Goal: Check status: Check status

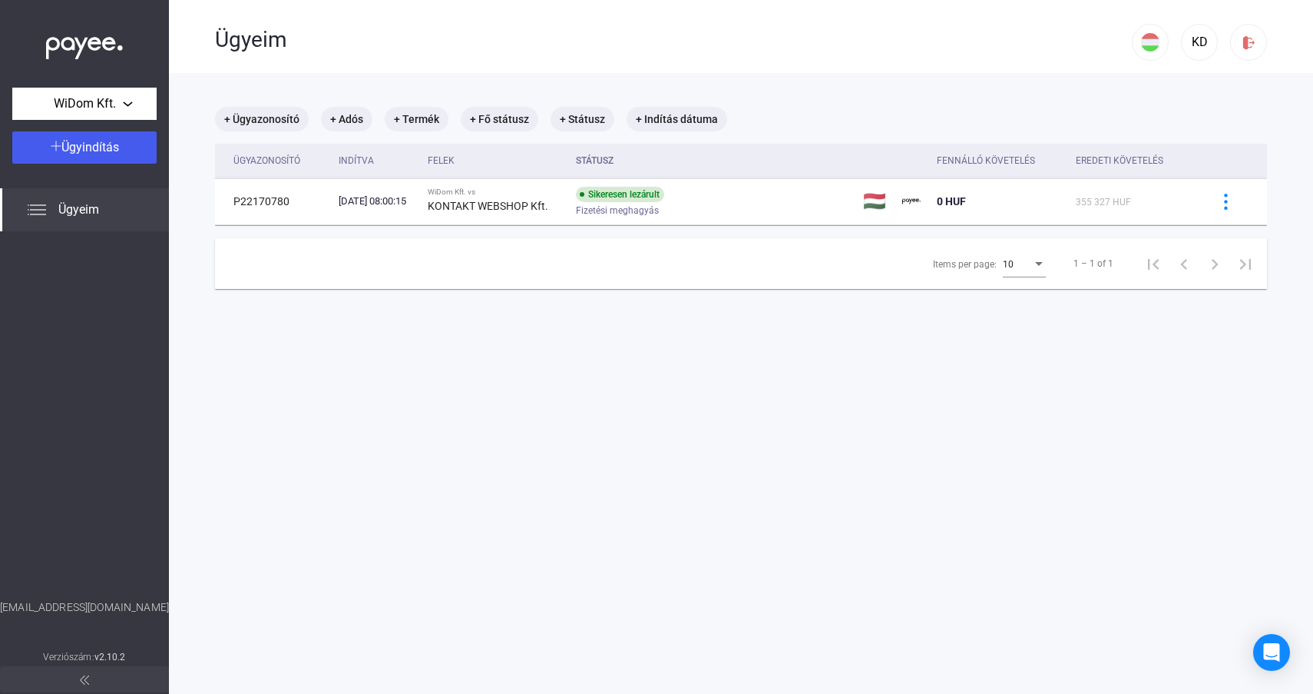
click at [664, 196] on div "Sikeresen lezárult" at bounding box center [620, 194] width 88 height 15
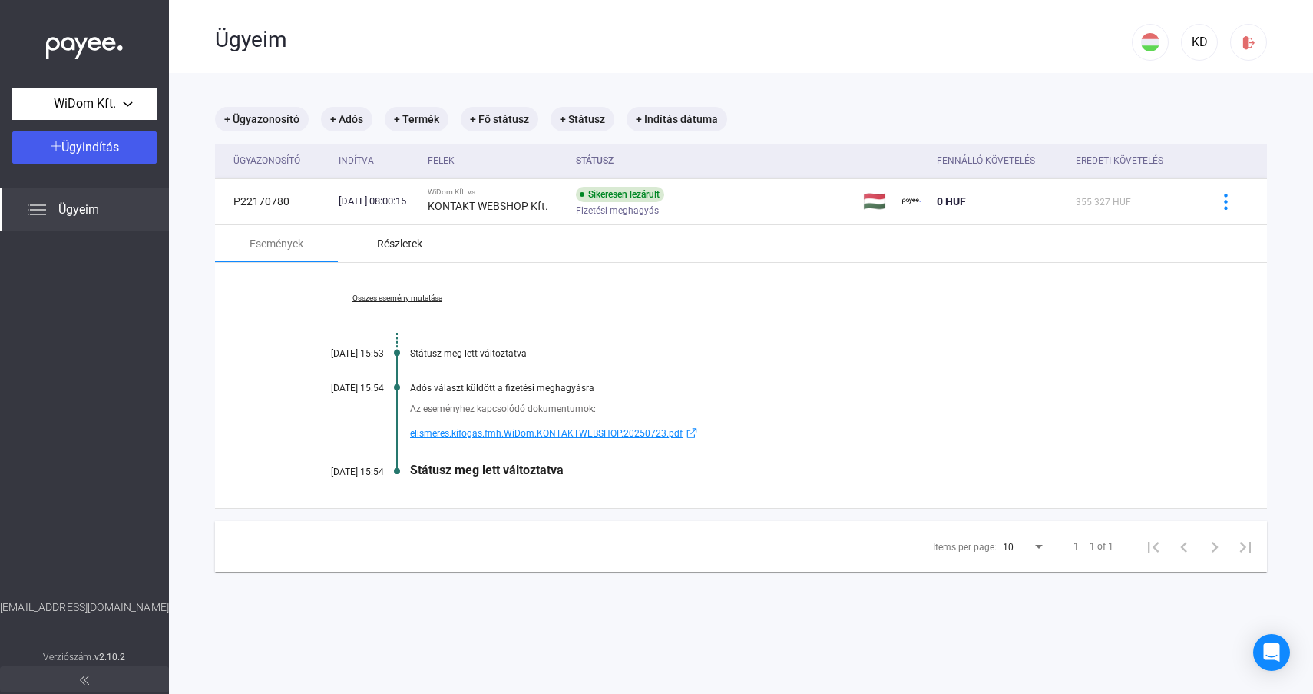
click at [422, 249] on div "Részletek" at bounding box center [399, 243] width 45 height 18
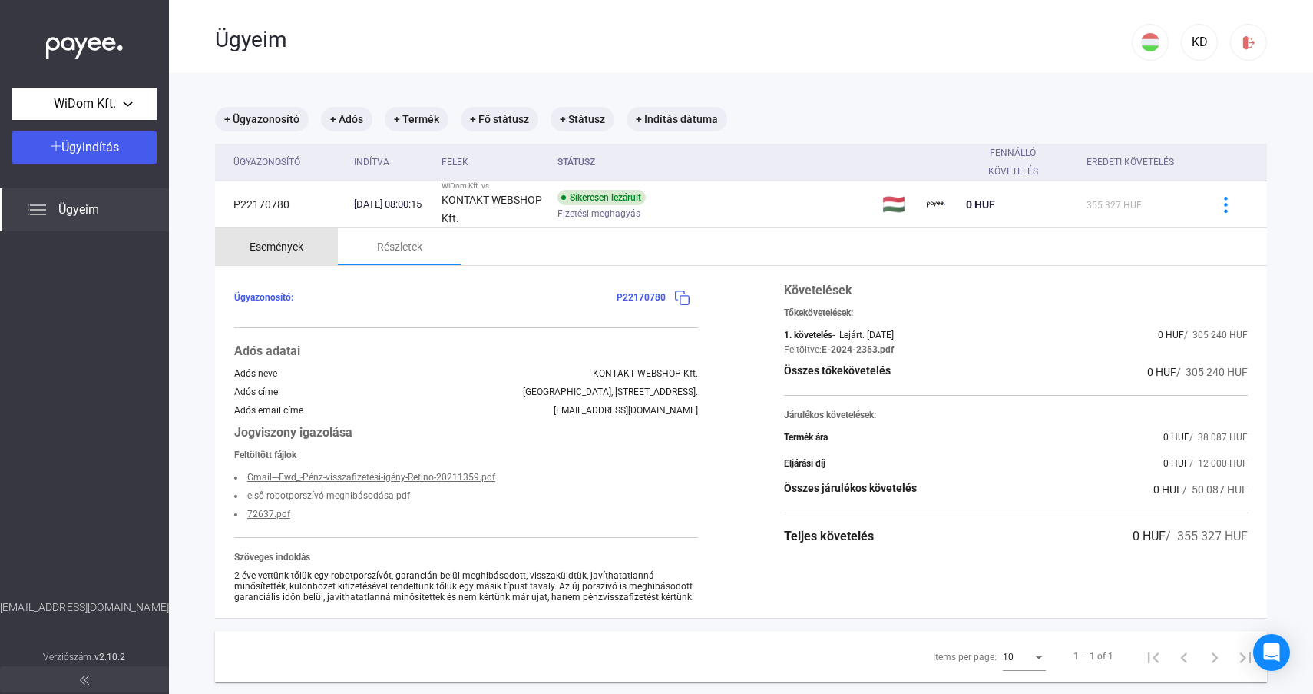
click at [283, 242] on div "Események" at bounding box center [277, 246] width 54 height 18
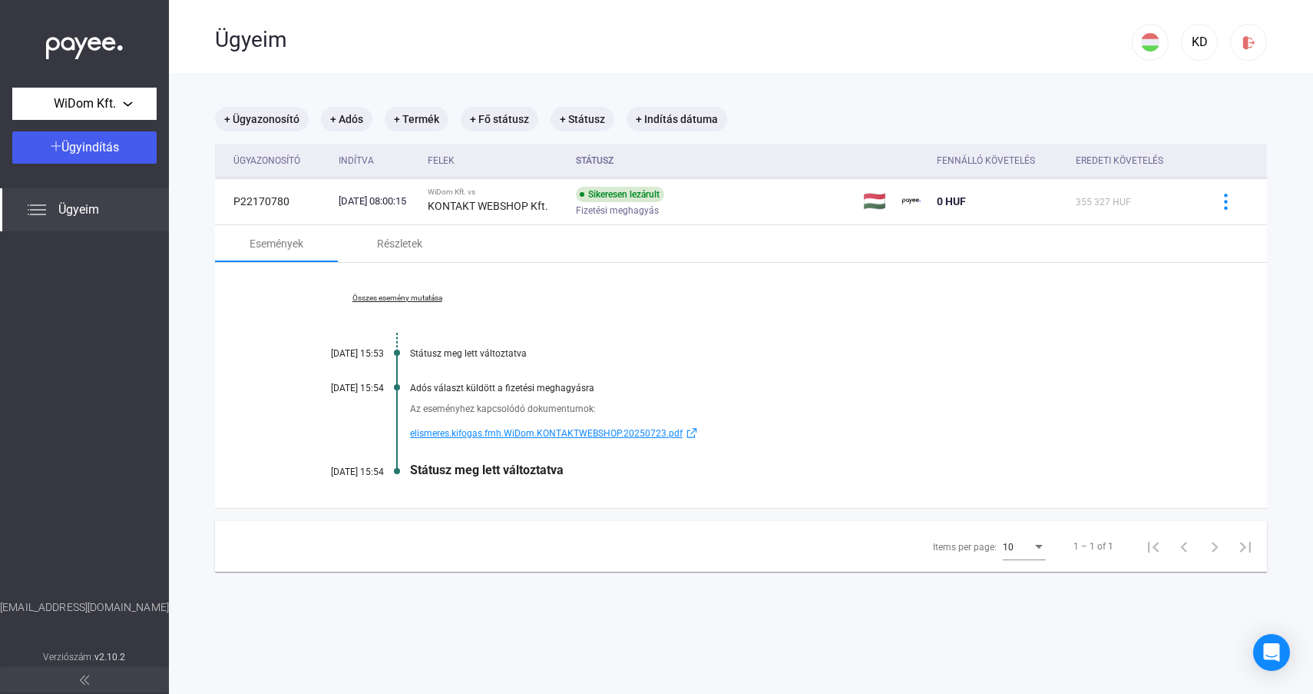
click at [412, 299] on link "Összes esemény mutatása" at bounding box center [397, 297] width 210 height 9
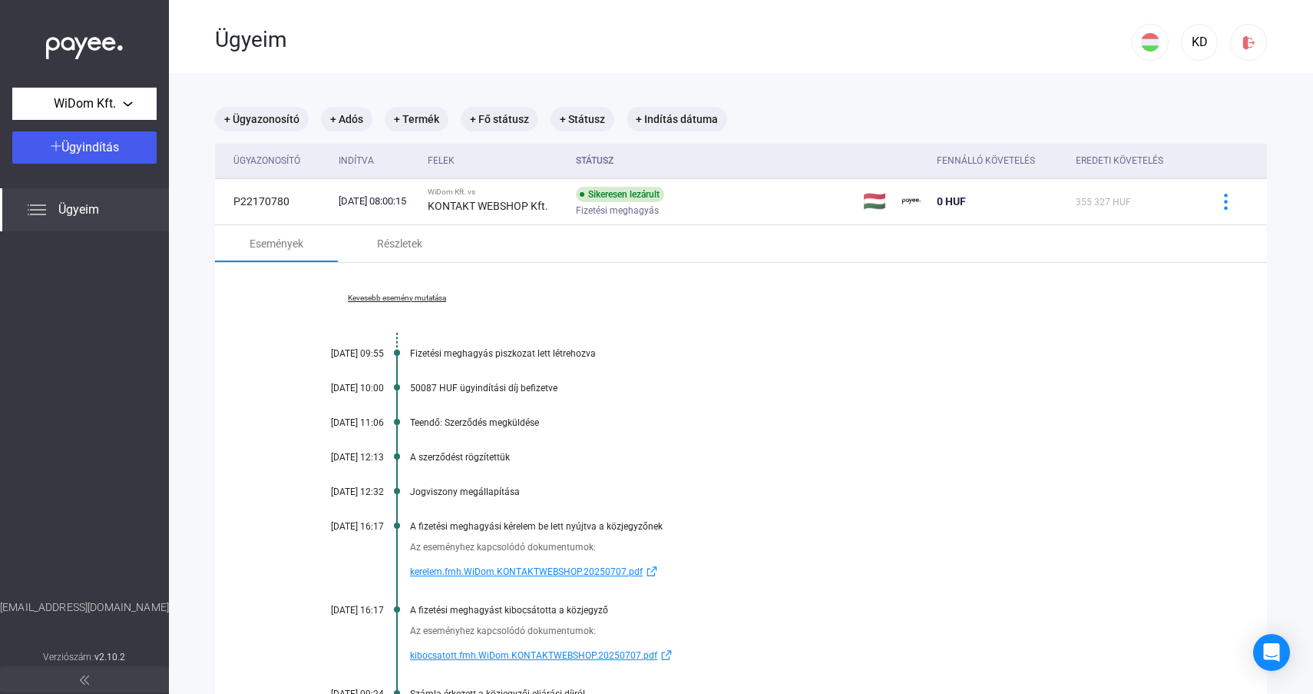
drag, startPoint x: 310, startPoint y: 387, endPoint x: 388, endPoint y: 386, distance: 78.4
drag, startPoint x: 307, startPoint y: 386, endPoint x: 383, endPoint y: 386, distance: 76.0
click at [383, 386] on div "[DATE] 10:00" at bounding box center [338, 388] width 92 height 11
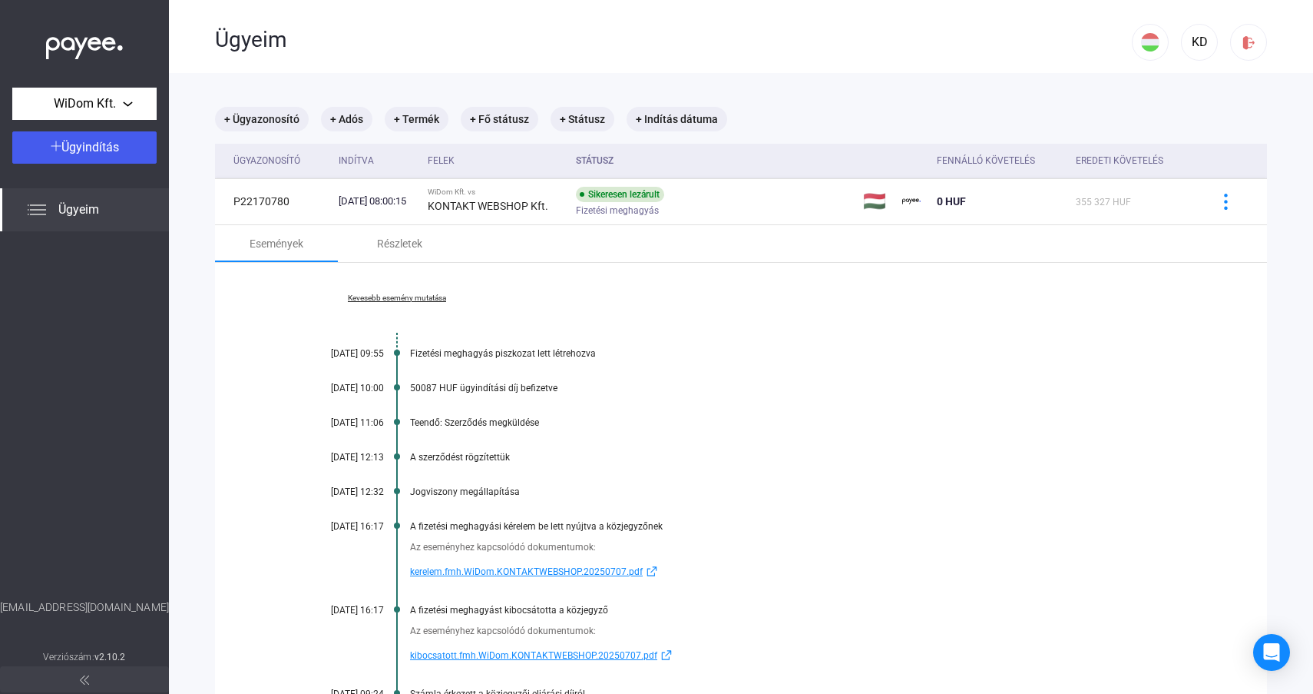
copy div "[DATE] 10:00"
drag, startPoint x: 412, startPoint y: 388, endPoint x: 558, endPoint y: 383, distance: 145.2
click at [558, 383] on div "50087 HUF ügyindítási díj befizetve" at bounding box center [800, 388] width 780 height 11
drag, startPoint x: 555, startPoint y: 386, endPoint x: 411, endPoint y: 390, distance: 144.4
click at [411, 390] on div "50087 HUF ügyindítási díj befizetve" at bounding box center [800, 388] width 780 height 11
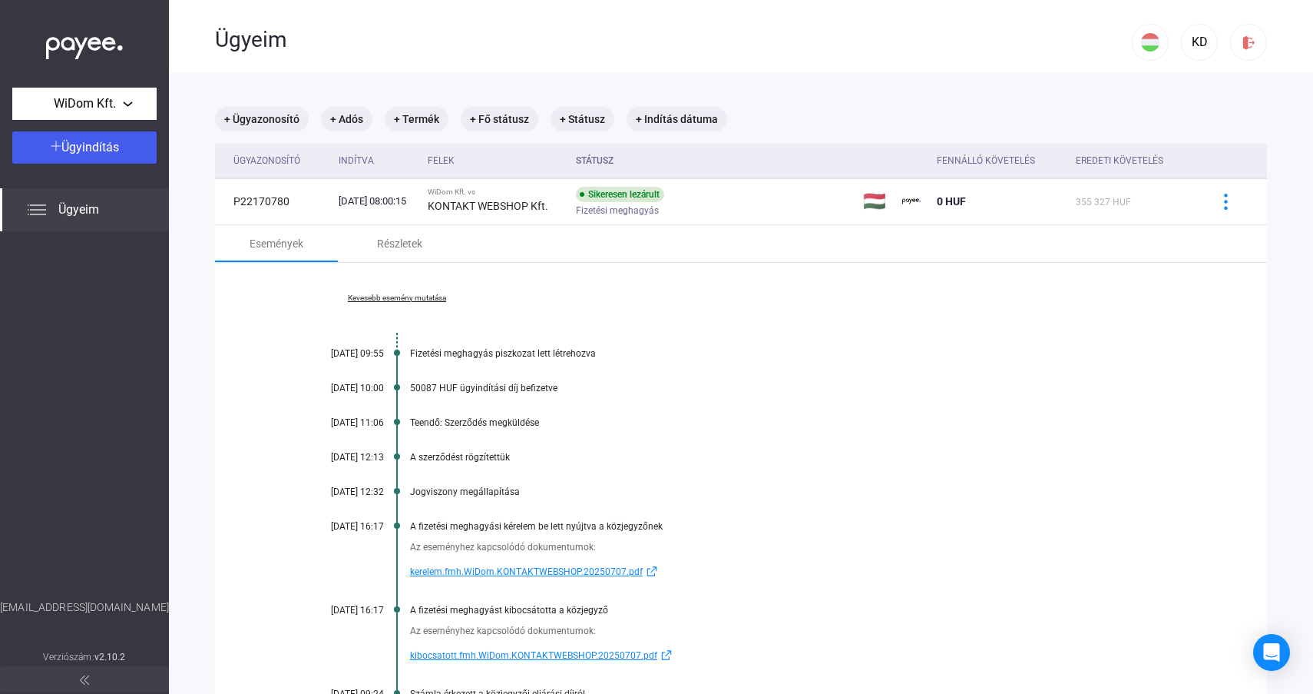
copy div "50087 HUF ügyindítási díj befizetve"
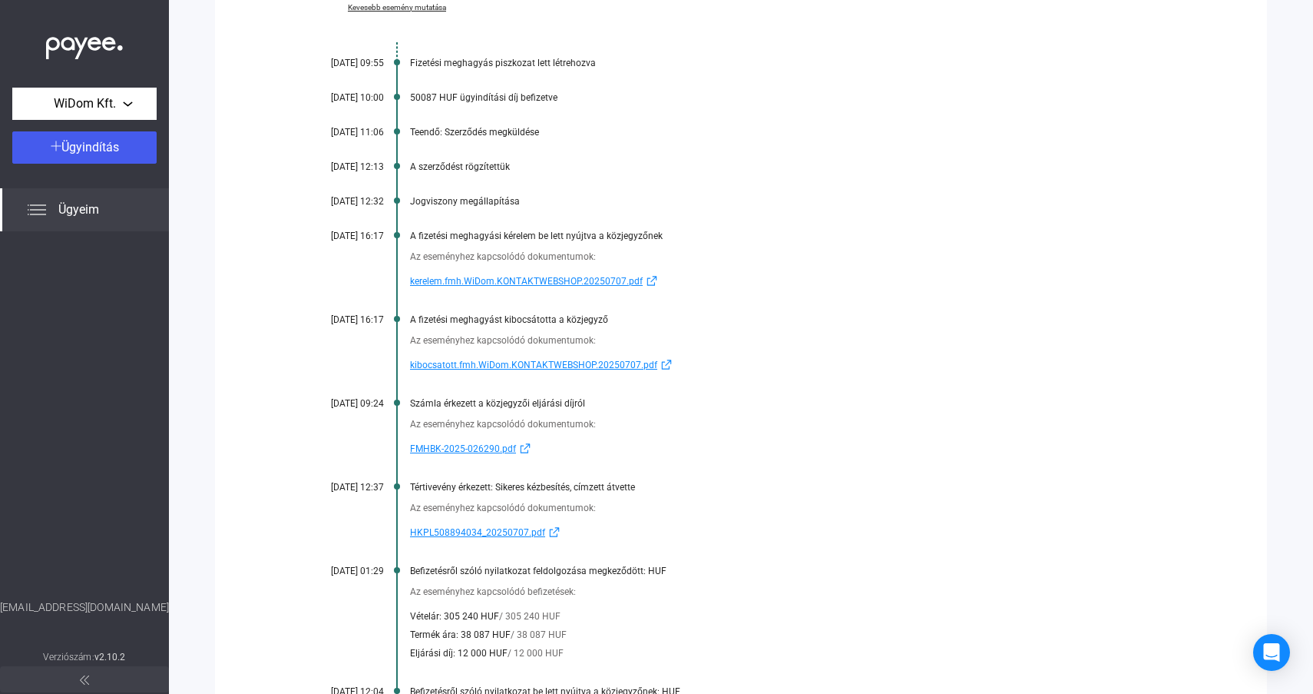
scroll to position [291, 0]
drag, startPoint x: 310, startPoint y: 402, endPoint x: 383, endPoint y: 404, distance: 73.0
click at [383, 404] on div "[DATE] 09:24" at bounding box center [338, 402] width 92 height 11
copy div "[DATE] 09:24"
click at [468, 446] on span "FMHBK-2025-026290.pdf" at bounding box center [463, 448] width 106 height 18
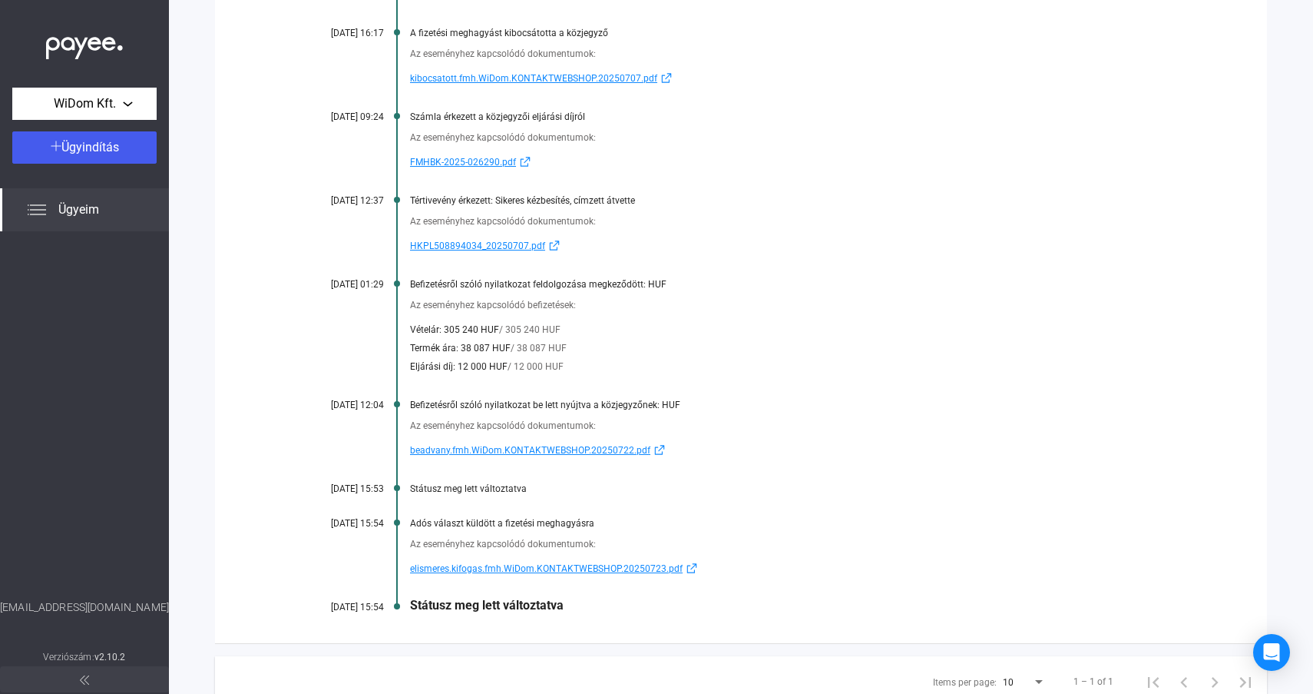
scroll to position [592, 0]
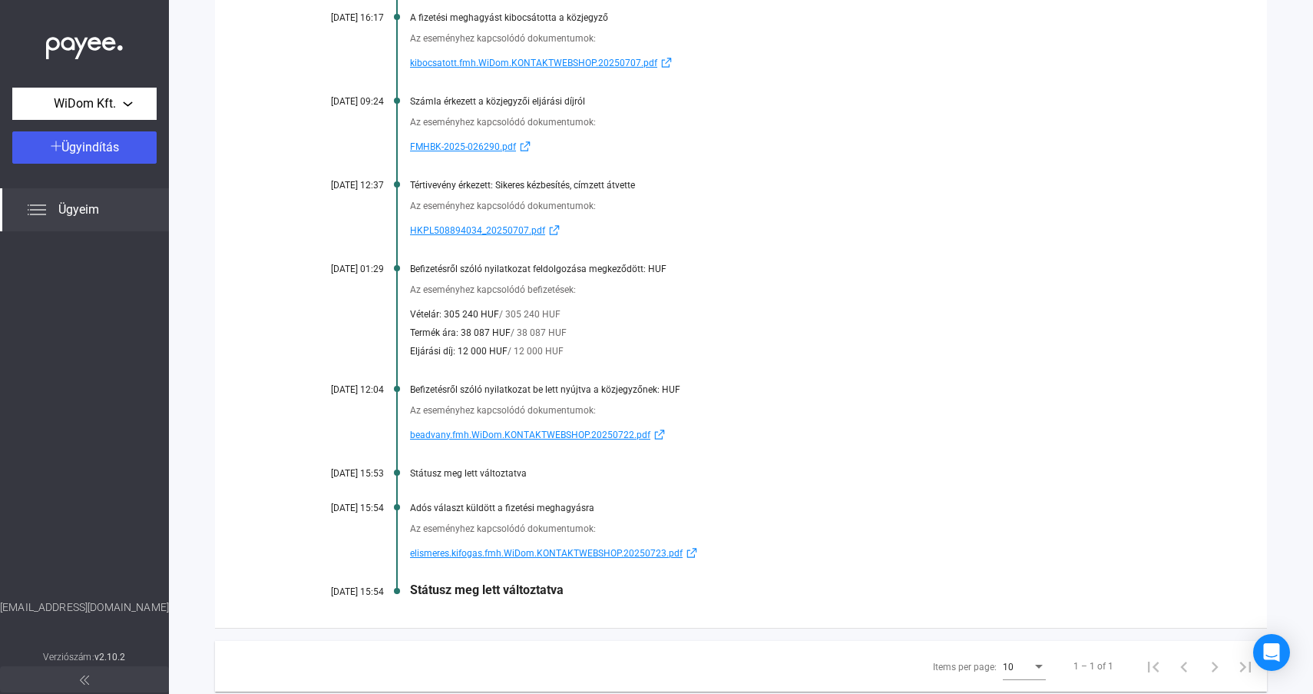
click at [488, 146] on span "FMHBK-2025-026290.pdf" at bounding box center [463, 146] width 106 height 18
